Goal: Communication & Community: Ask a question

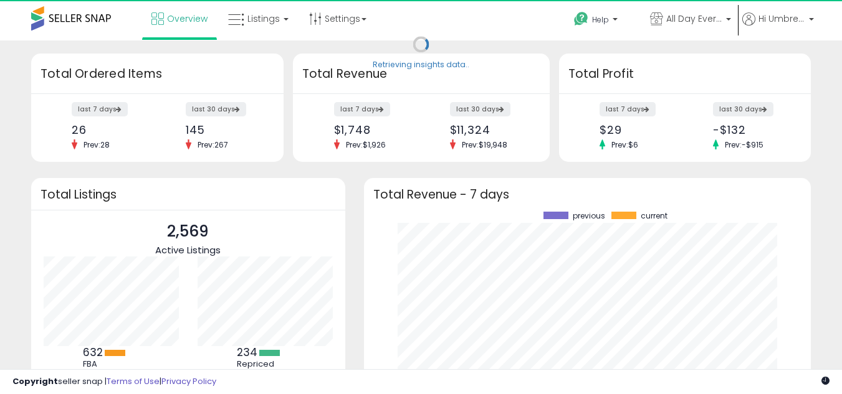
scroll to position [173, 422]
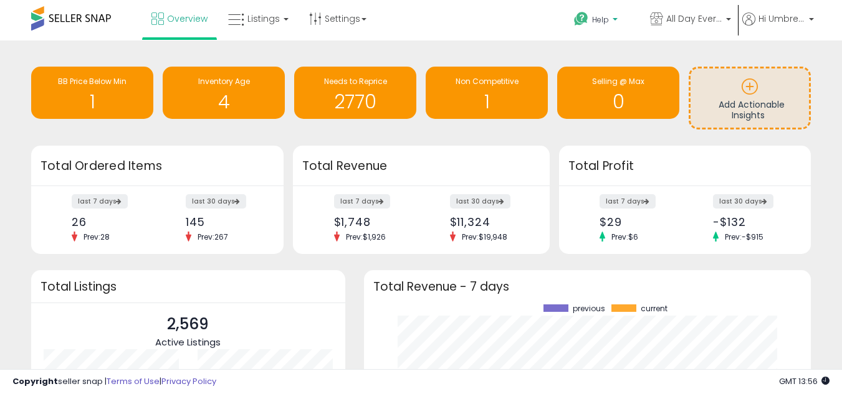
click at [592, 18] on span "Help" at bounding box center [600, 19] width 17 height 11
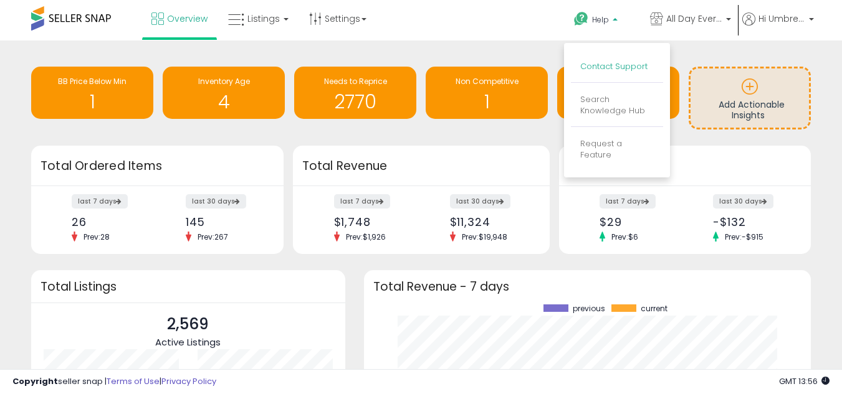
click at [590, 61] on link "Contact Support" at bounding box center [613, 66] width 67 height 12
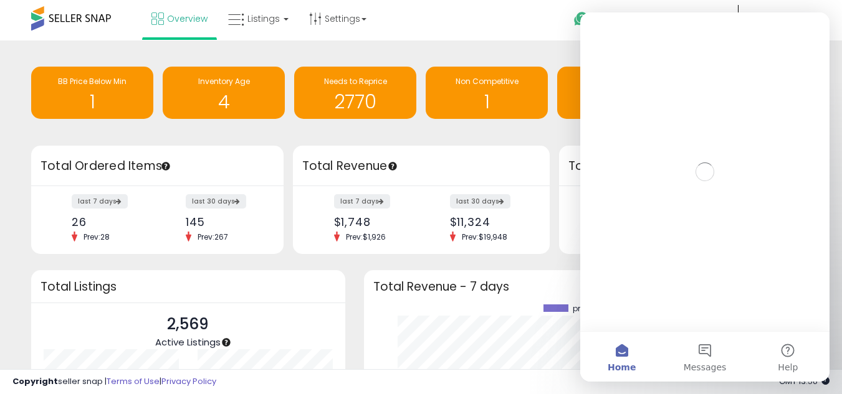
scroll to position [0, 0]
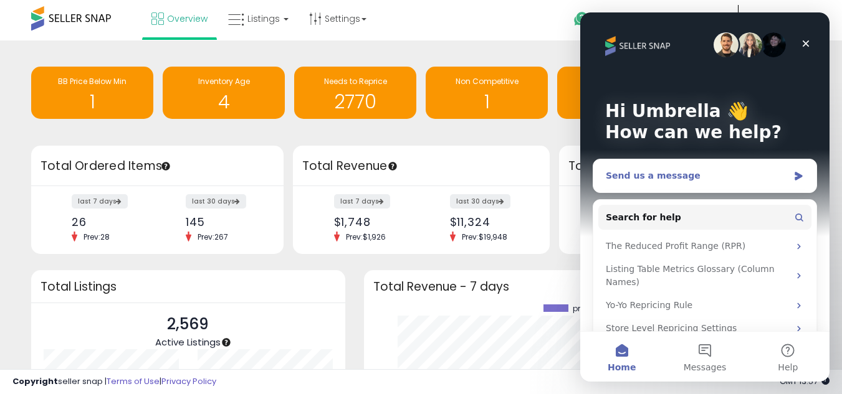
click at [698, 168] on div "Send us a message" at bounding box center [704, 175] width 223 height 33
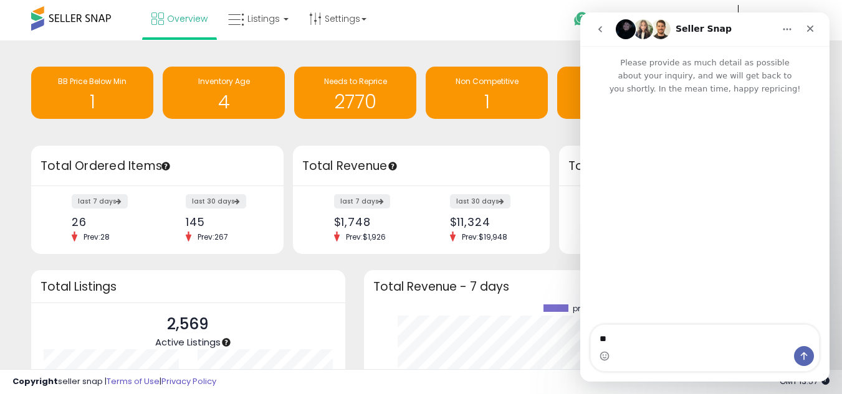
type textarea "*"
click at [808, 32] on icon "Close" at bounding box center [810, 29] width 10 height 10
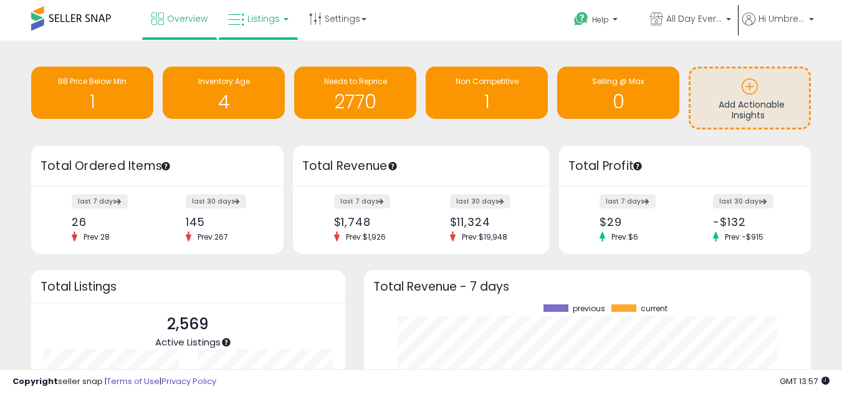
click at [279, 11] on link "Listings" at bounding box center [258, 18] width 79 height 37
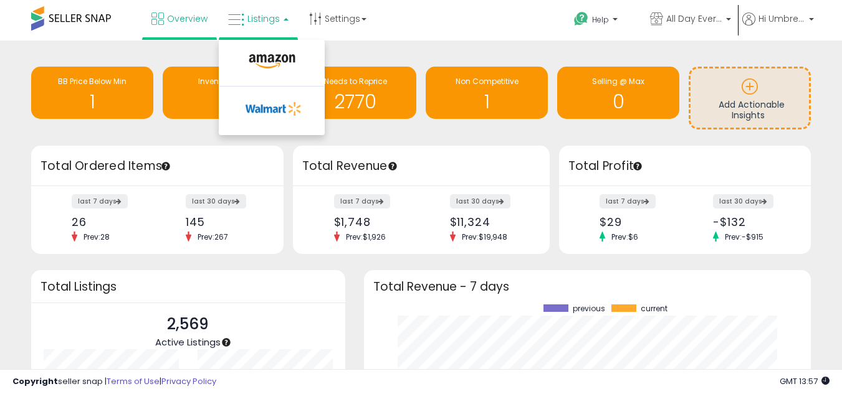
click at [265, 80] on li at bounding box center [271, 64] width 105 height 44
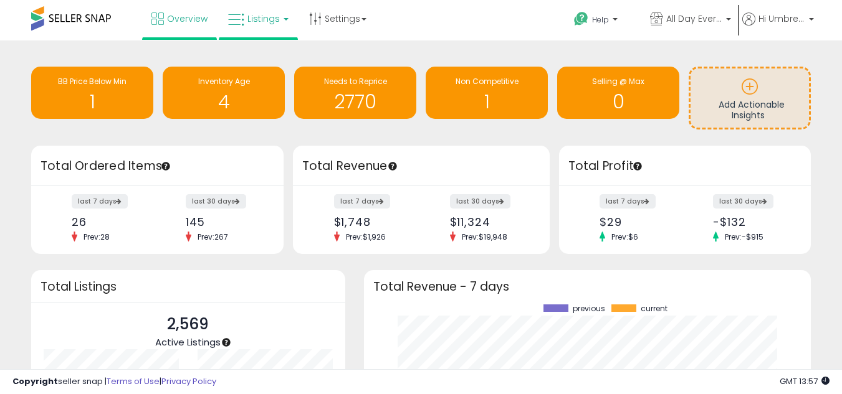
click at [284, 26] on link "Listings" at bounding box center [258, 18] width 79 height 37
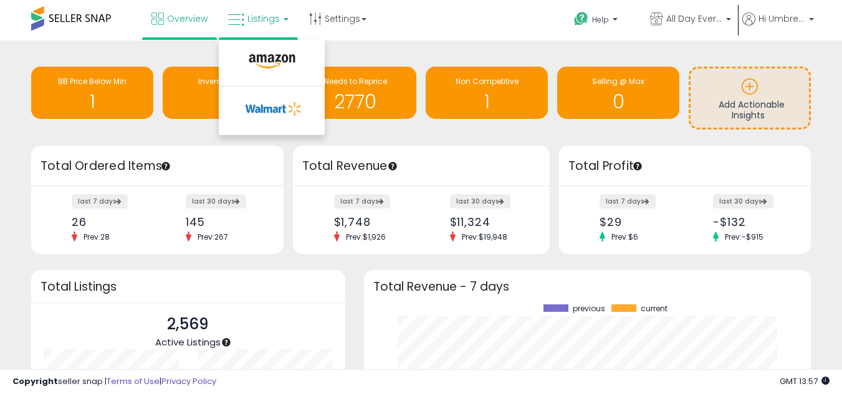
click at [267, 49] on li at bounding box center [271, 64] width 105 height 44
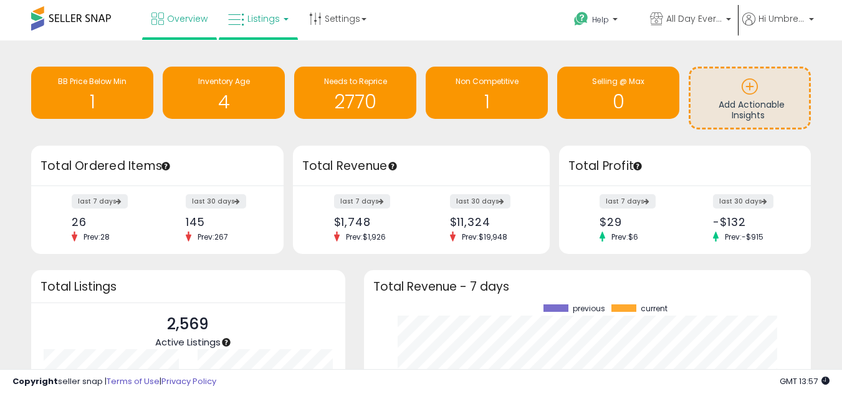
click at [268, 21] on span "Listings" at bounding box center [263, 18] width 32 height 12
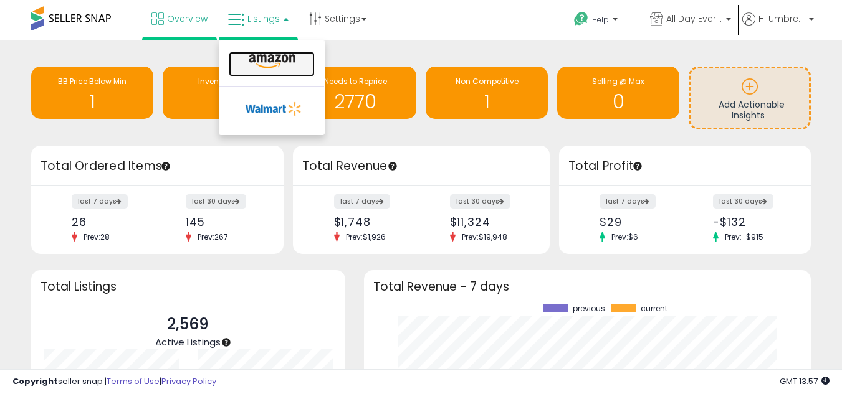
click at [261, 65] on icon at bounding box center [272, 62] width 54 height 16
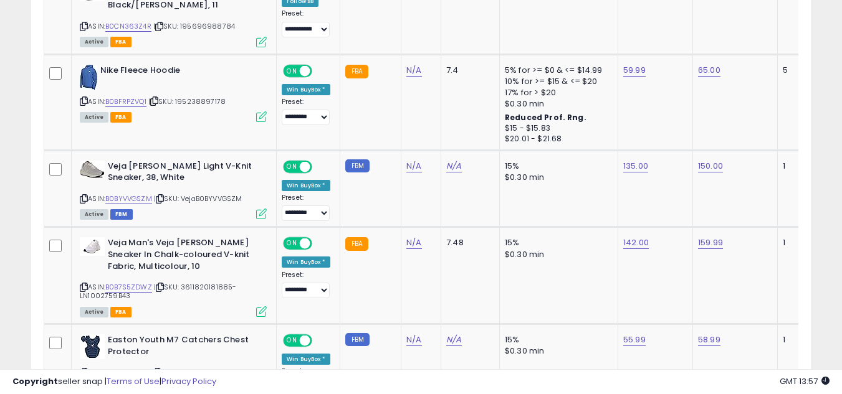
scroll to position [551, 0]
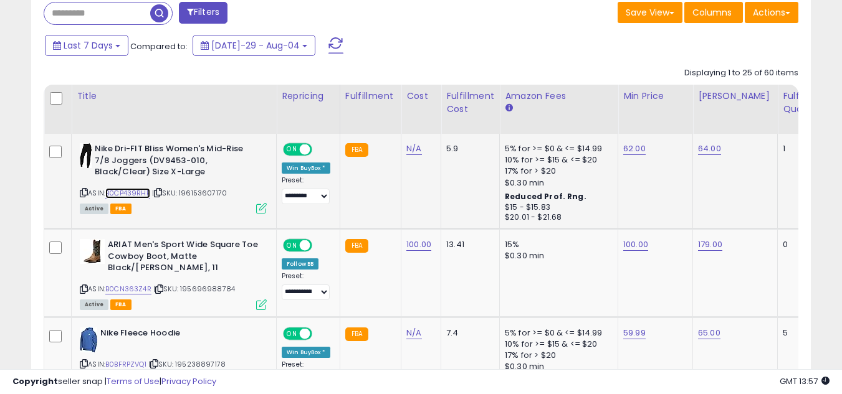
click at [131, 191] on link "B0CP439RHF" at bounding box center [127, 193] width 45 height 11
click at [782, 107] on div "Fulfillable Quantity" at bounding box center [803, 103] width 43 height 26
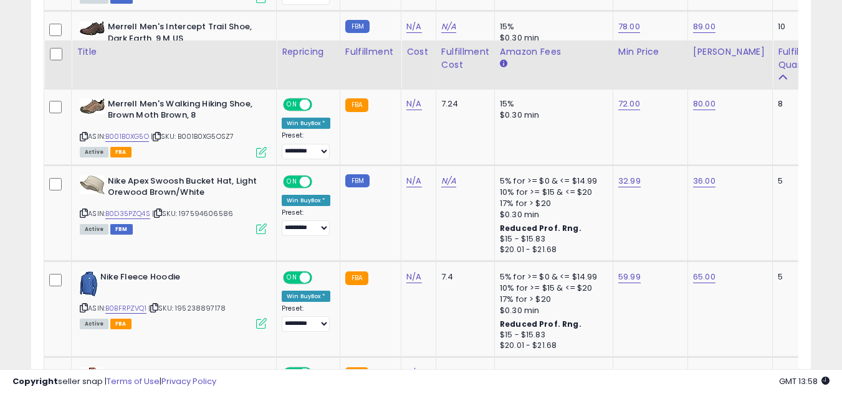
scroll to position [1032, 0]
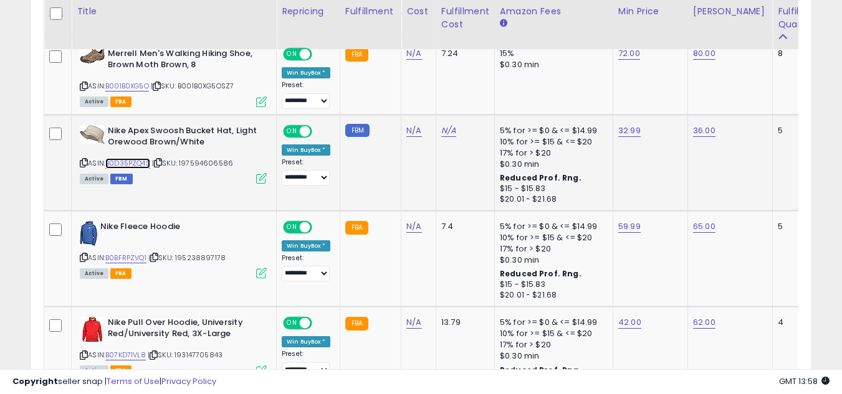
click at [133, 162] on link "B0D35PZQ4S" at bounding box center [127, 163] width 45 height 11
click at [132, 255] on link "B0BFRPZVQ1" at bounding box center [125, 258] width 41 height 11
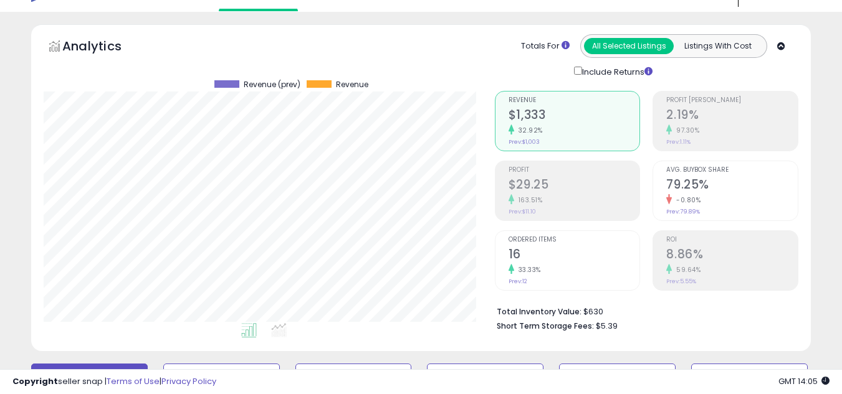
scroll to position [0, 0]
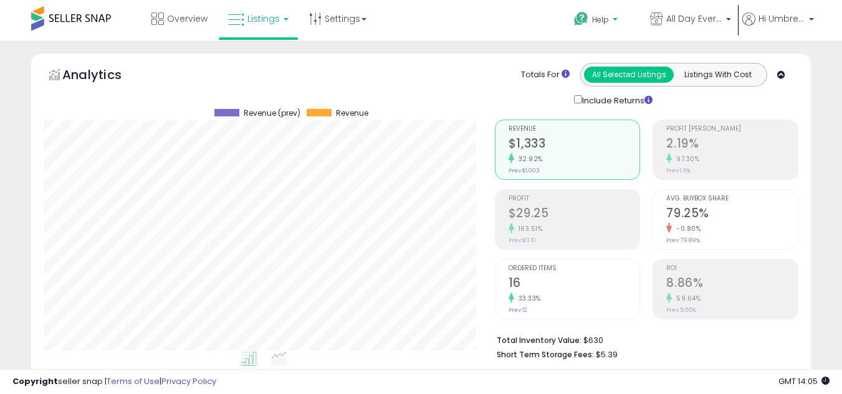
click at [600, 22] on span "Help" at bounding box center [600, 19] width 17 height 11
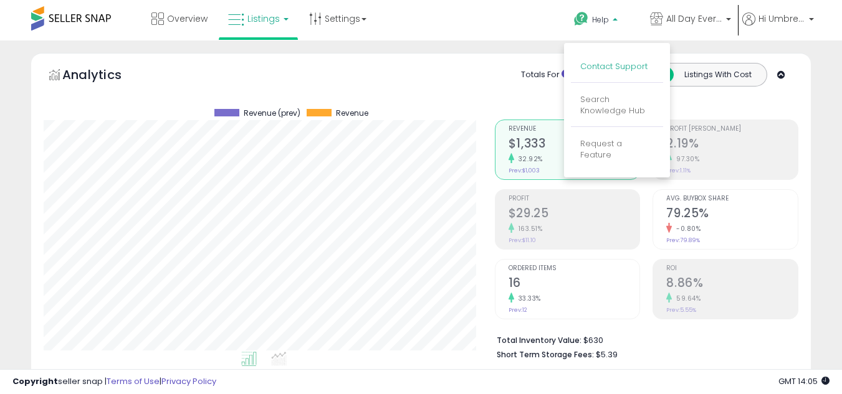
click at [610, 65] on link "Contact Support" at bounding box center [613, 66] width 67 height 12
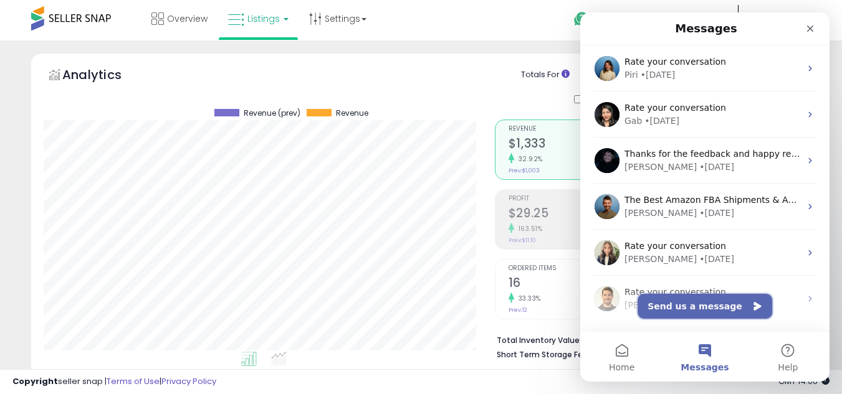
click at [698, 295] on button "Send us a message" at bounding box center [704, 306] width 135 height 25
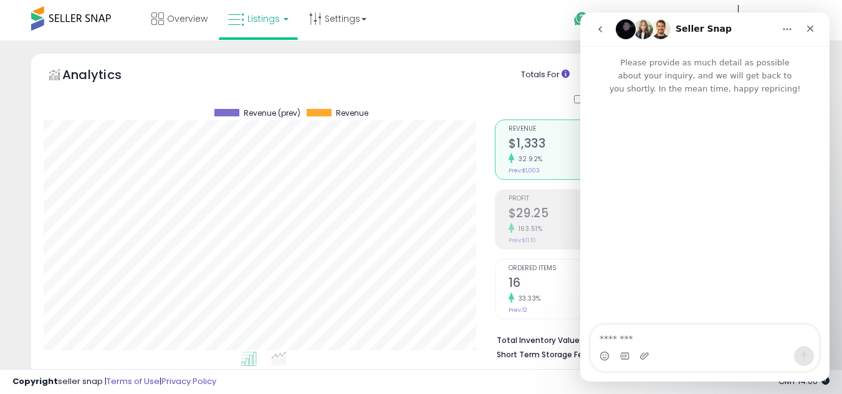
click at [467, 12] on div "Overview Listings" at bounding box center [268, 26] width 554 height 53
click at [321, 20] on icon at bounding box center [315, 18] width 12 height 12
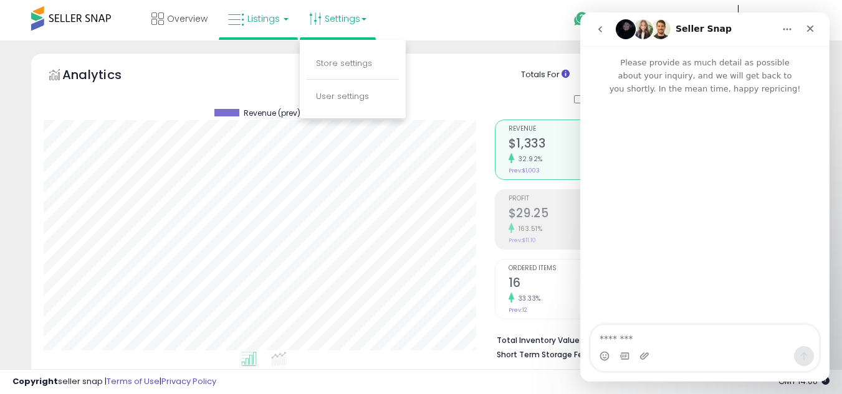
click at [525, 28] on div "Overview Listings" at bounding box center [268, 26] width 554 height 53
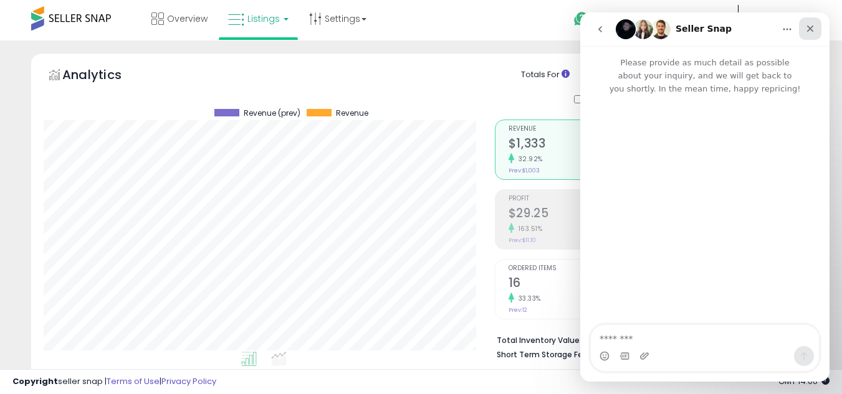
click at [805, 22] on div "Close" at bounding box center [810, 28] width 22 height 22
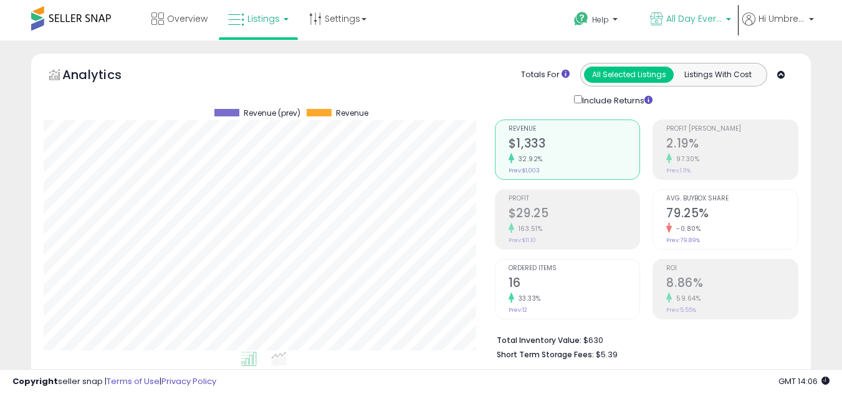
click at [716, 20] on span "All Day Everyday" at bounding box center [694, 18] width 56 height 12
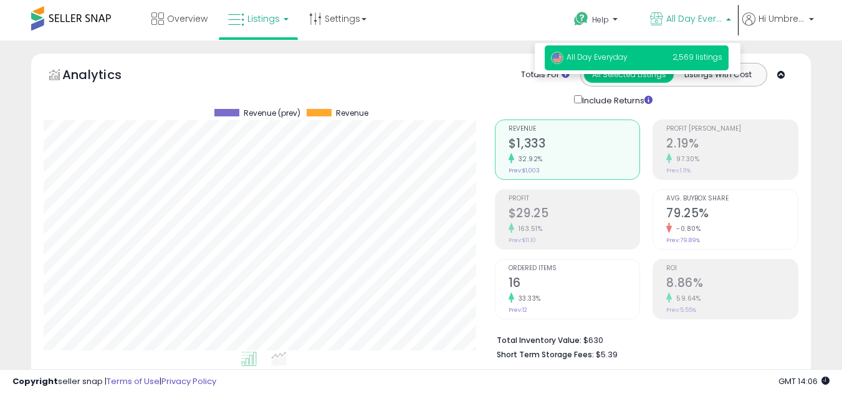
click at [691, 54] on span "2,569 listings" at bounding box center [697, 57] width 50 height 11
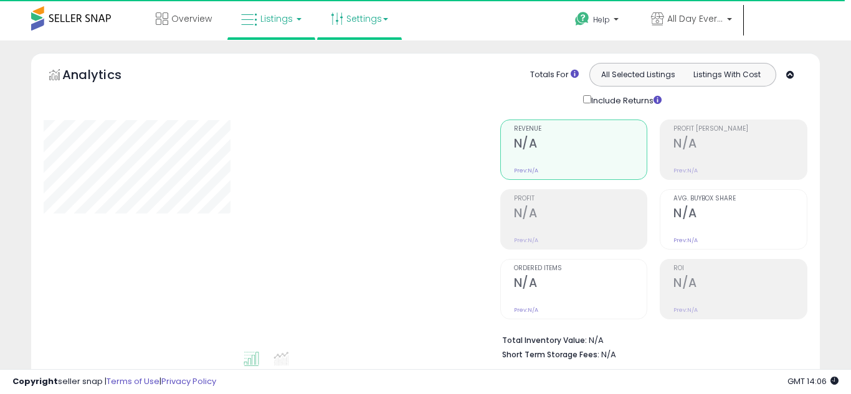
click at [354, 21] on link "Settings" at bounding box center [359, 18] width 76 height 37
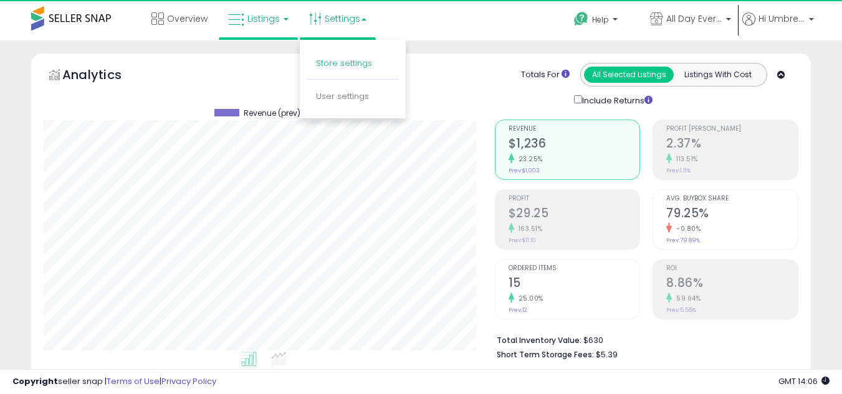
scroll to position [255, 451]
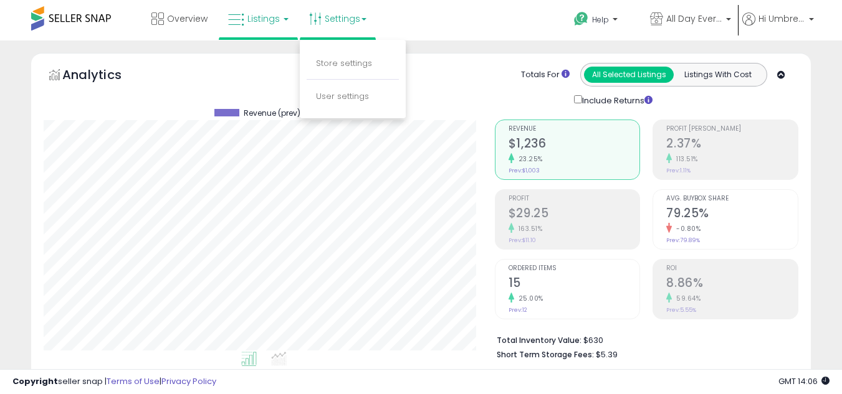
click at [343, 110] on li "User settings" at bounding box center [352, 97] width 92 height 31
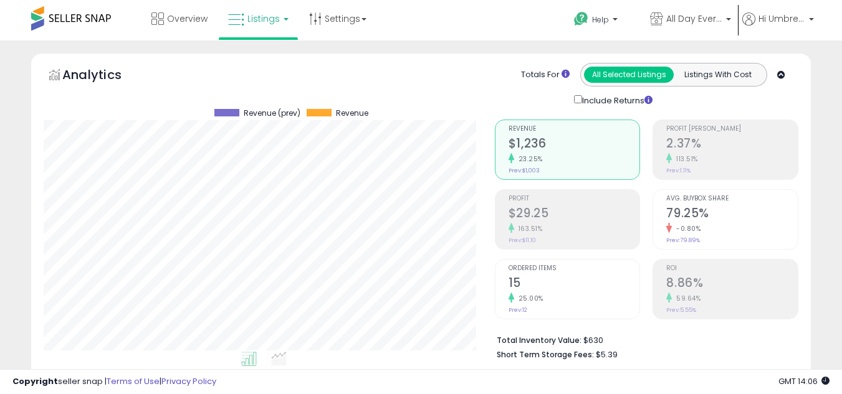
click at [360, 28] on link "Settings" at bounding box center [338, 18] width 76 height 37
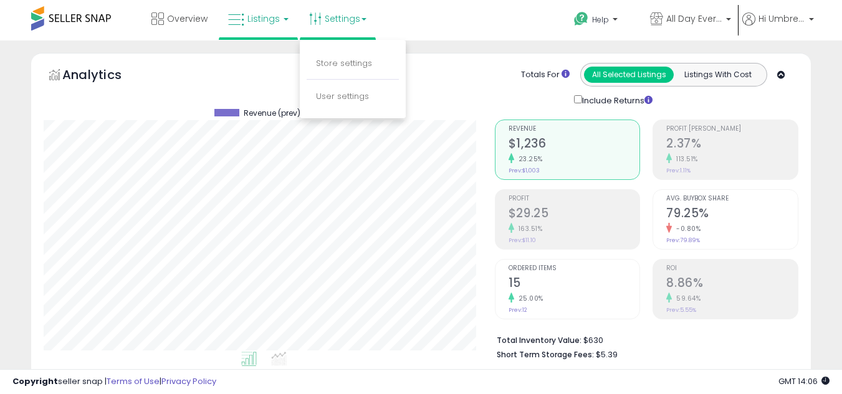
click at [351, 88] on li "User settings" at bounding box center [352, 97] width 92 height 31
click at [372, 16] on link "Settings" at bounding box center [338, 18] width 76 height 37
click at [346, 97] on link "User settings" at bounding box center [342, 96] width 53 height 12
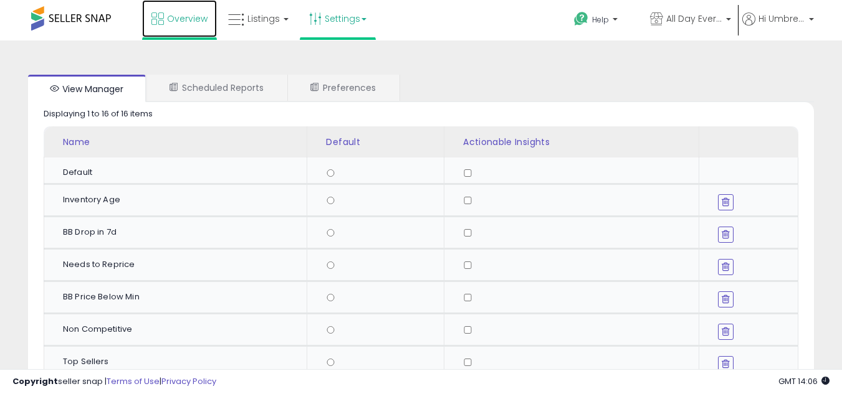
click at [193, 26] on link "Overview" at bounding box center [179, 18] width 75 height 37
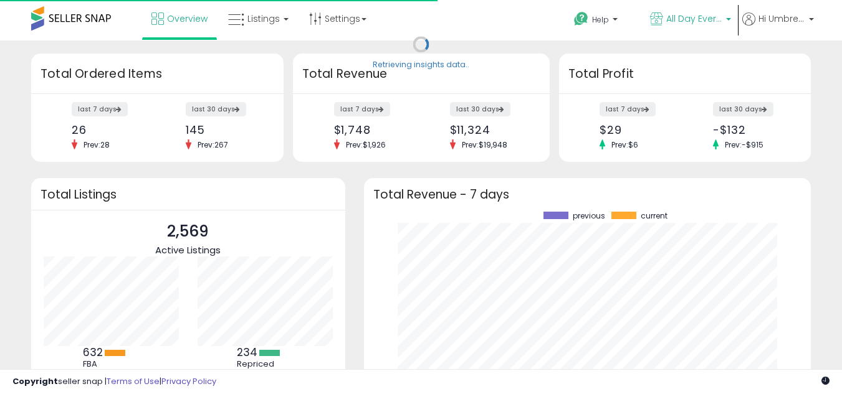
scroll to position [173, 422]
click at [710, 19] on span "All Day Everyday" at bounding box center [694, 18] width 56 height 12
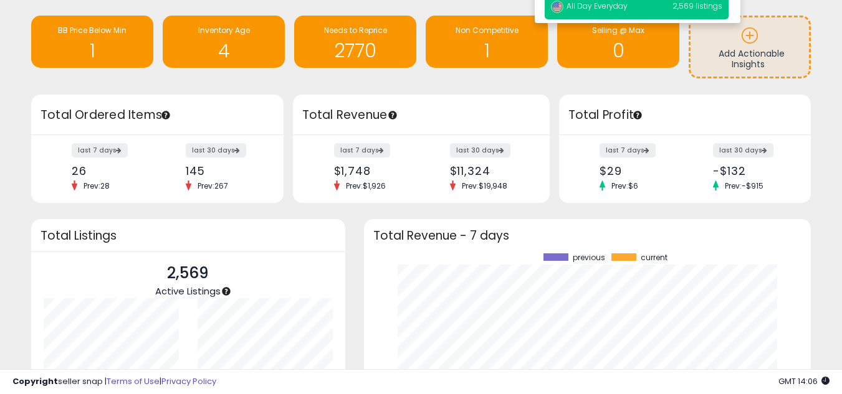
scroll to position [0, 0]
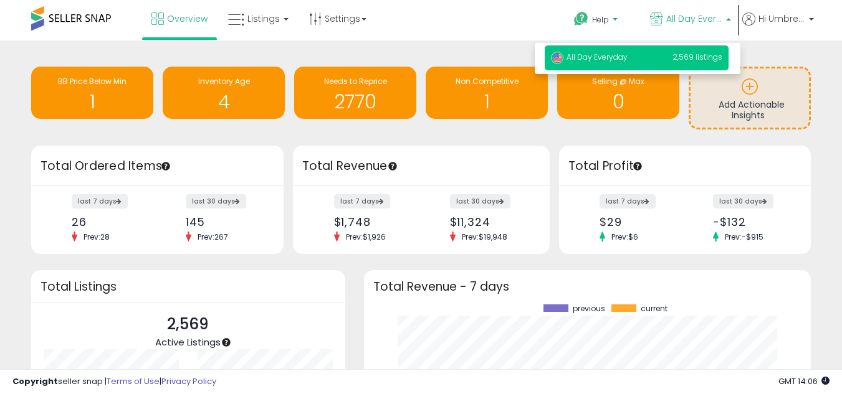
click at [585, 20] on p "Help" at bounding box center [601, 21] width 56 height 14
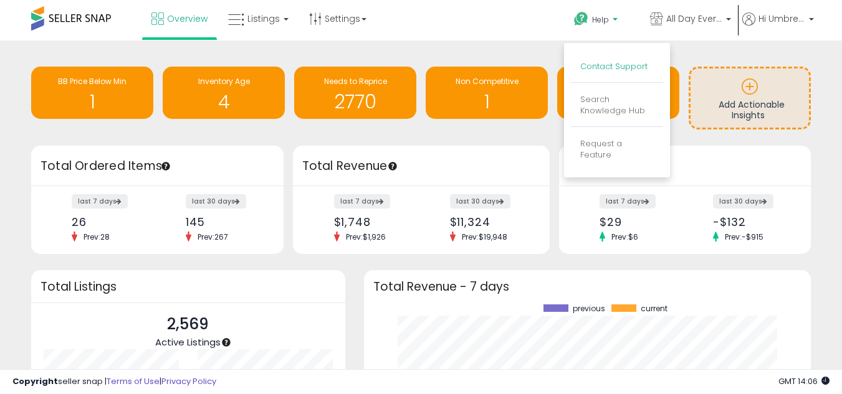
click at [594, 68] on link "Contact Support" at bounding box center [613, 66] width 67 height 12
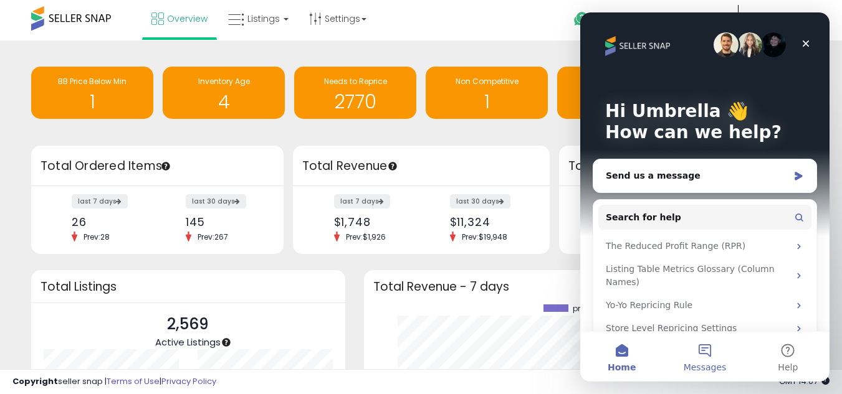
click at [715, 351] on button "Messages" at bounding box center [704, 357] width 83 height 50
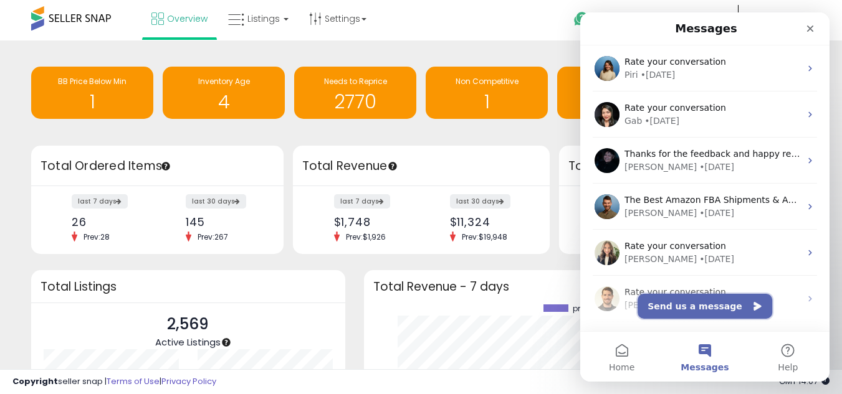
click at [713, 304] on button "Send us a message" at bounding box center [704, 306] width 135 height 25
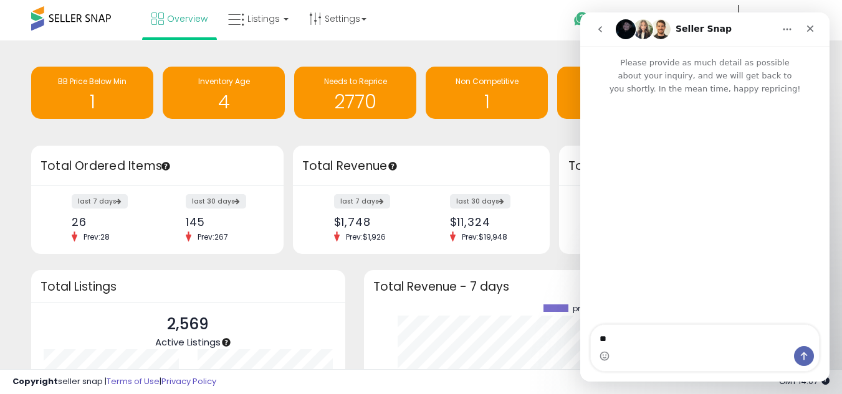
type textarea "***"
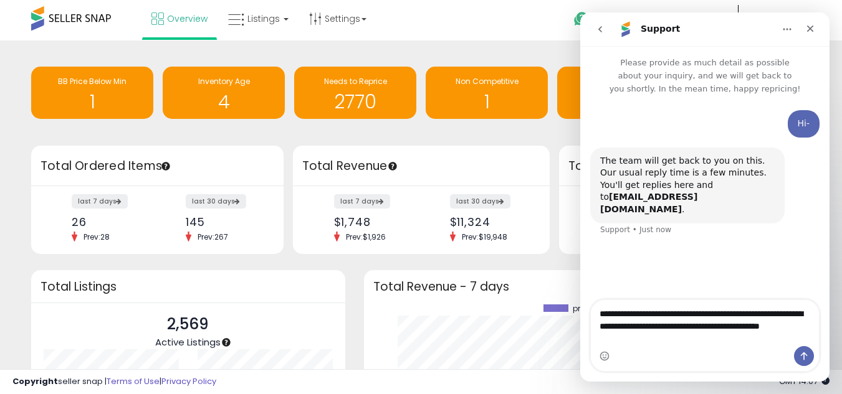
click at [627, 340] on textarea "**********" at bounding box center [705, 323] width 228 height 46
type textarea "**********"
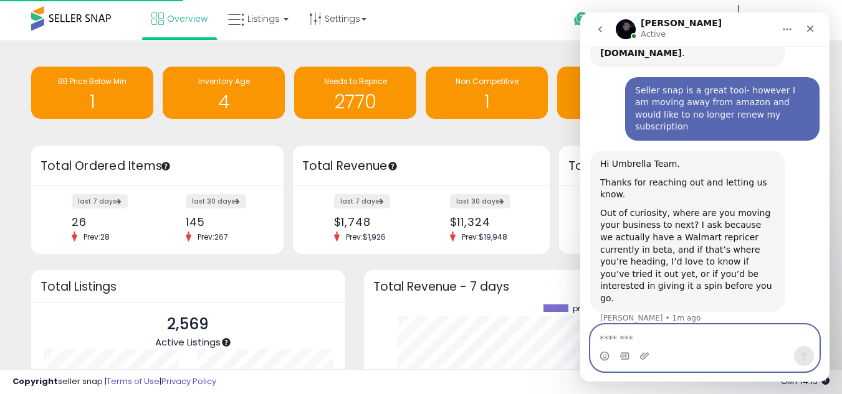
scroll to position [157, 0]
click at [624, 343] on textarea "Message…" at bounding box center [705, 335] width 228 height 21
type textarea "*"
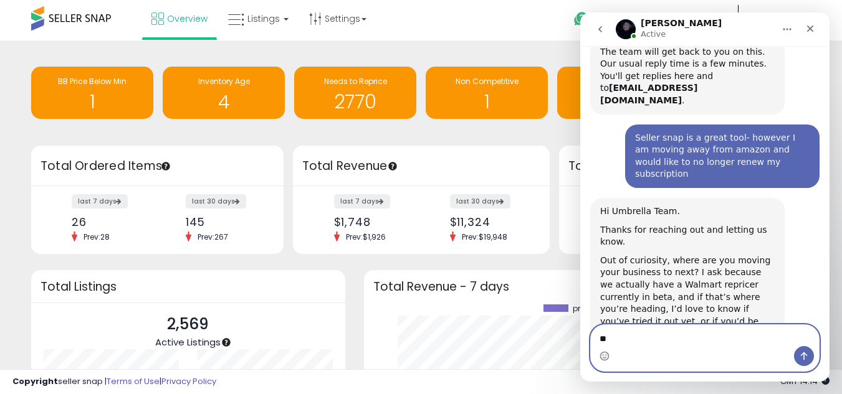
type textarea "*"
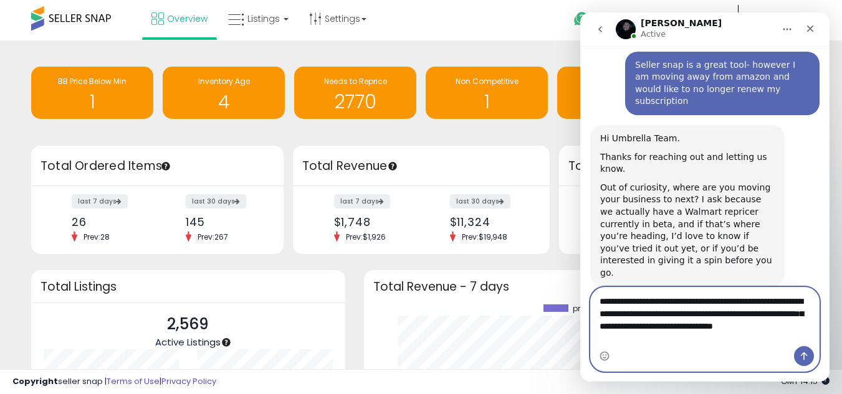
scroll to position [194, 0]
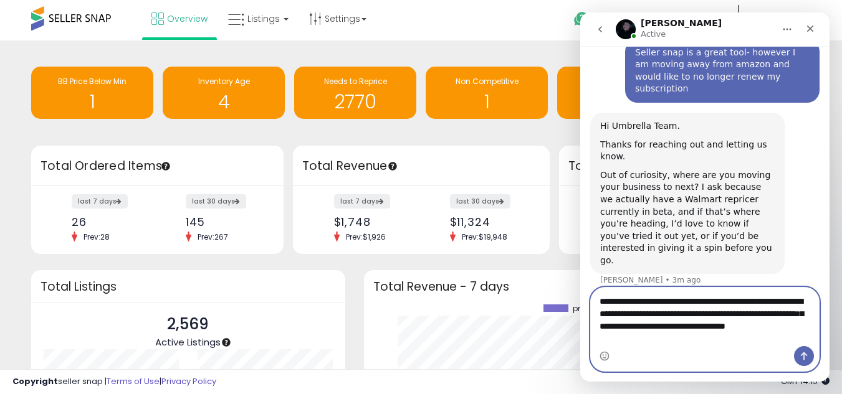
type textarea "**********"
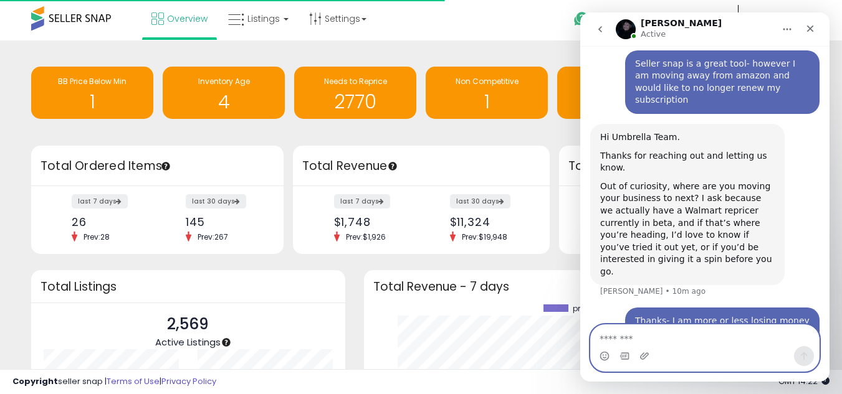
scroll to position [230, 0]
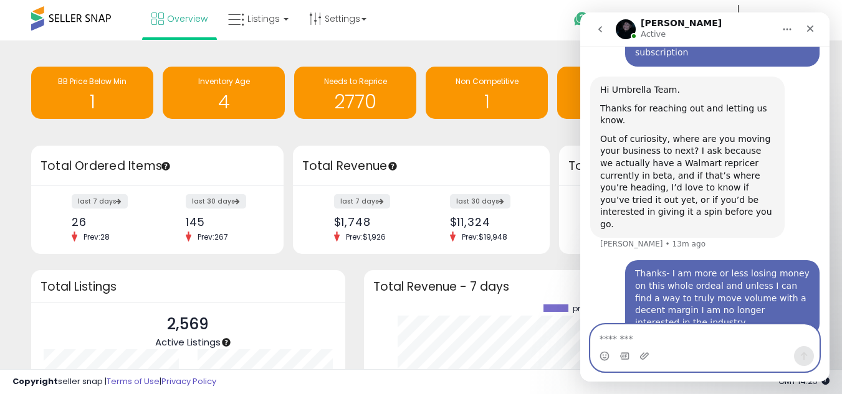
click at [650, 343] on textarea "Message…" at bounding box center [705, 335] width 228 height 21
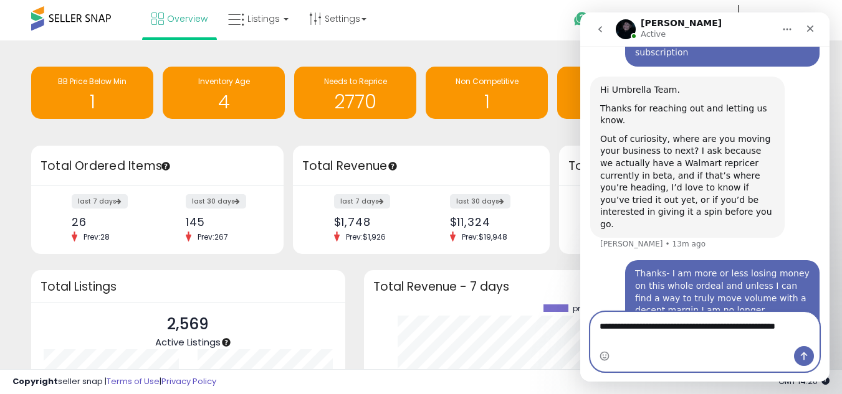
scroll to position [243, 0]
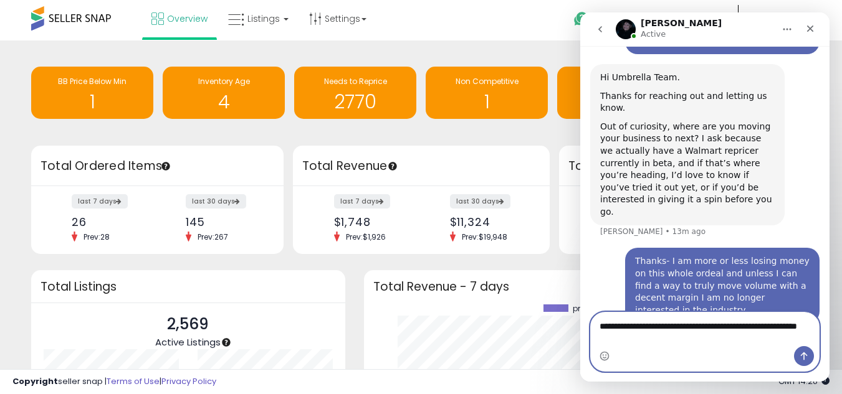
type textarea "**********"
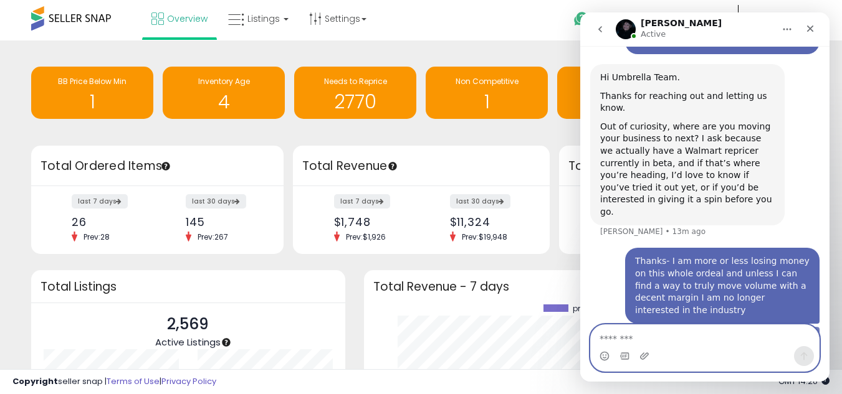
scroll to position [271, 0]
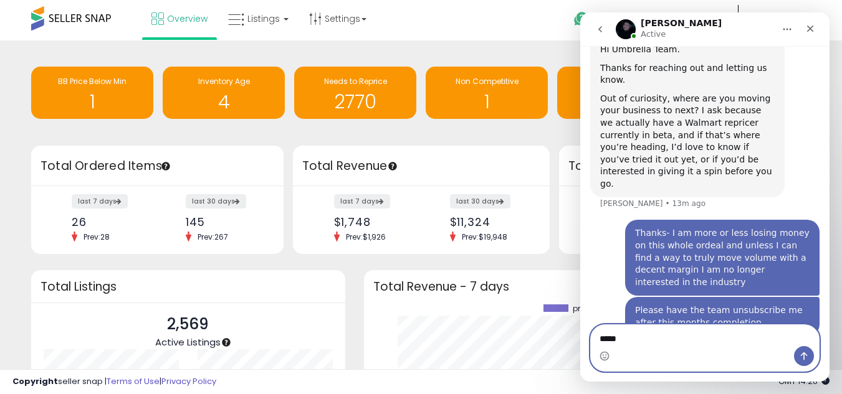
type textarea "******"
